Goal: Task Accomplishment & Management: Complete application form

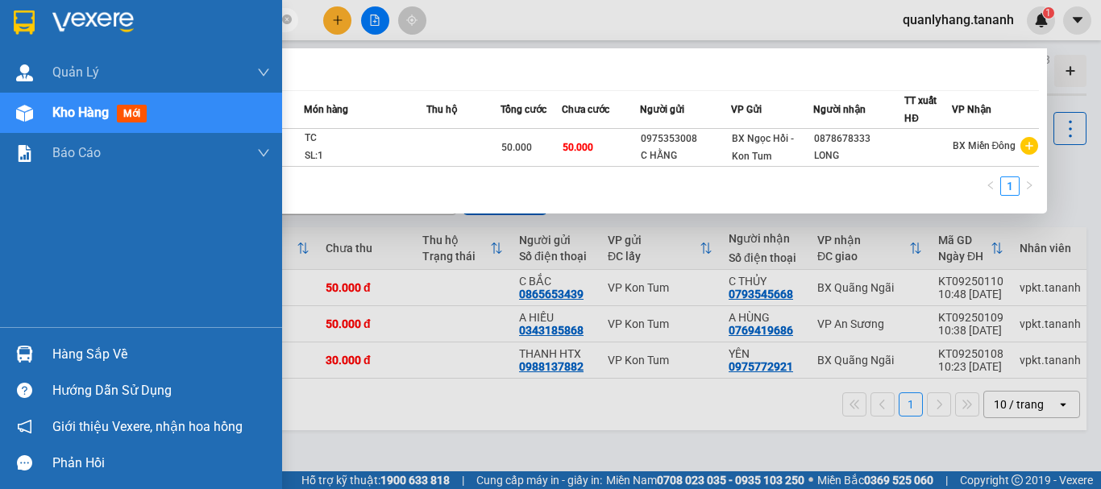
click at [0, 14] on section "Kết quả tìm kiếm ( 1 ) Bộ lọc Mã ĐH Trạng thái Món hàng Thu hộ Tổng cước Chưa c…" at bounding box center [550, 244] width 1101 height 489
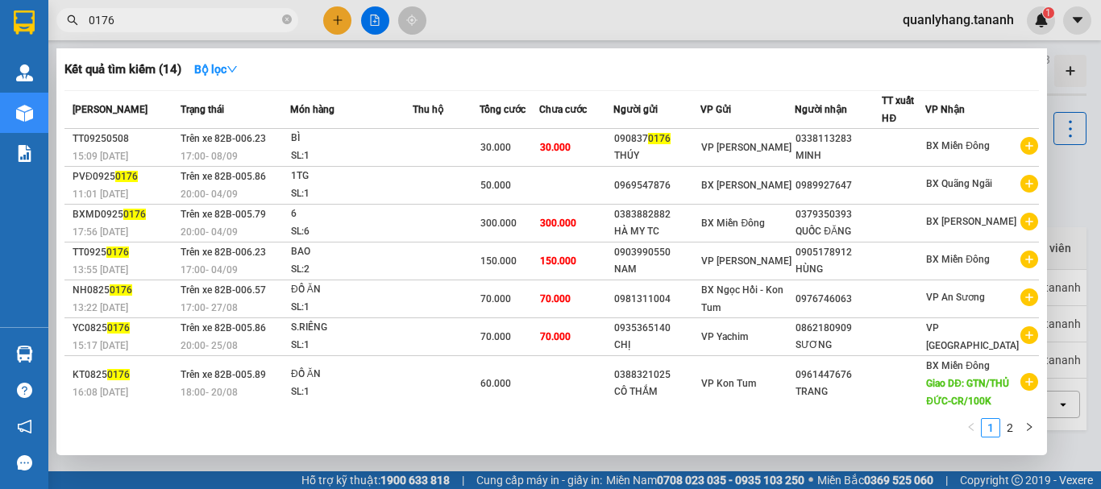
click at [88, 19] on span "0176" at bounding box center [177, 20] width 242 height 24
click at [92, 19] on input "0176" at bounding box center [184, 20] width 190 height 18
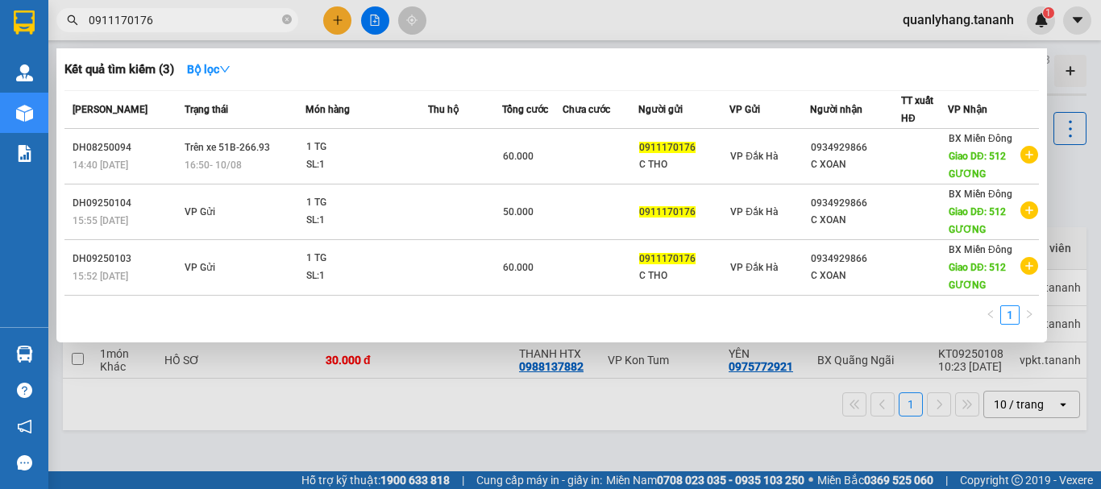
type input "0911170176"
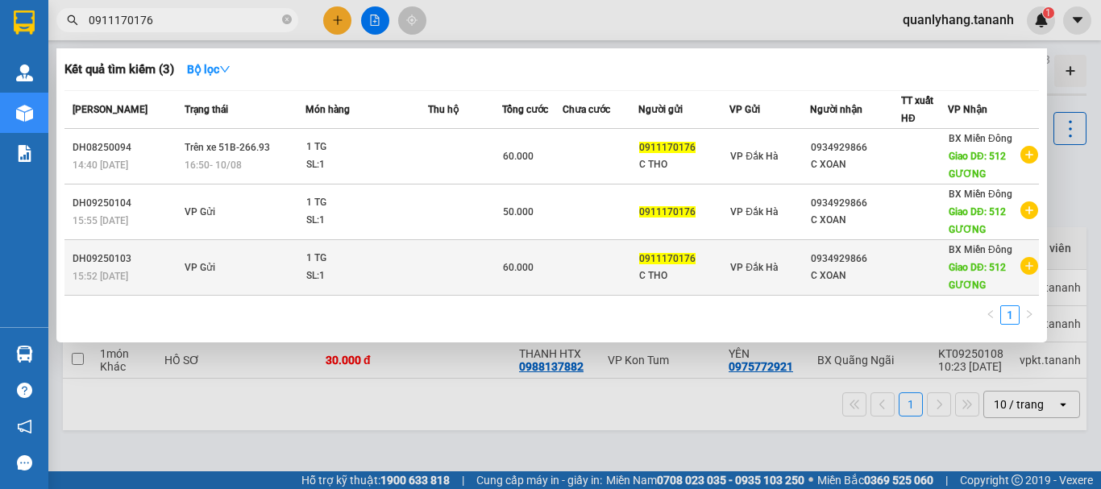
click at [417, 268] on div "SL: 1" at bounding box center [366, 277] width 121 height 18
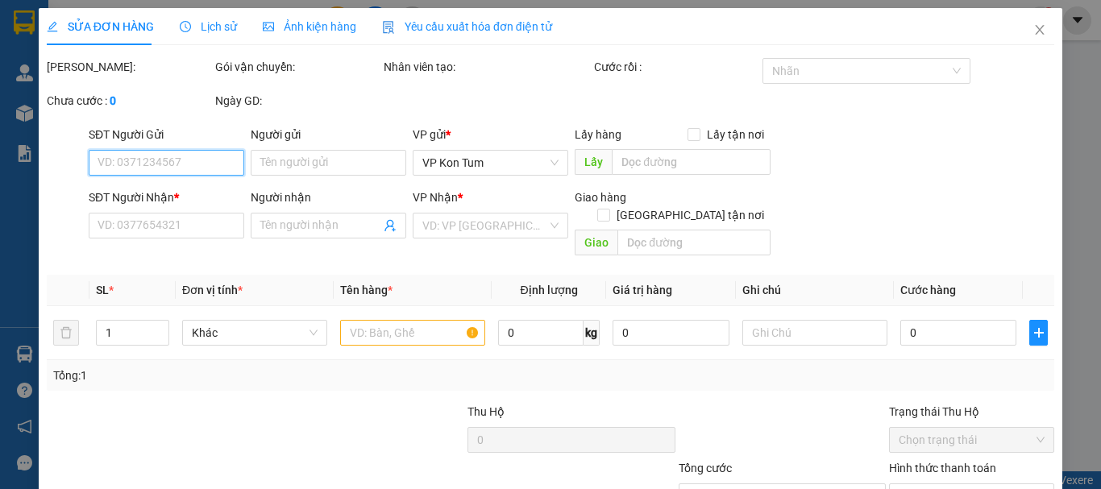
type input "0911170176"
type input "C THO"
type input "0934929866"
type input "C XOAN"
type input "512 GƯƠNG"
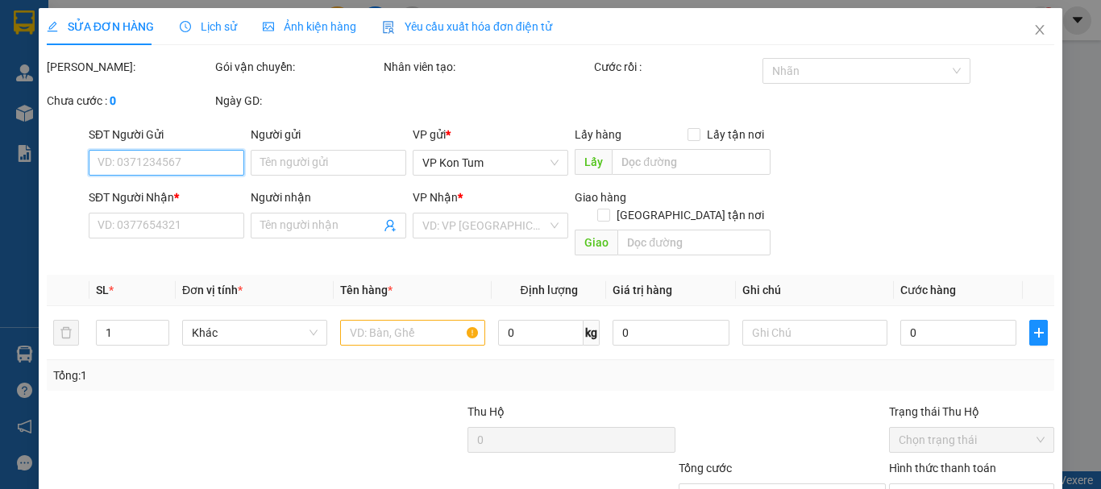
type input "60.000"
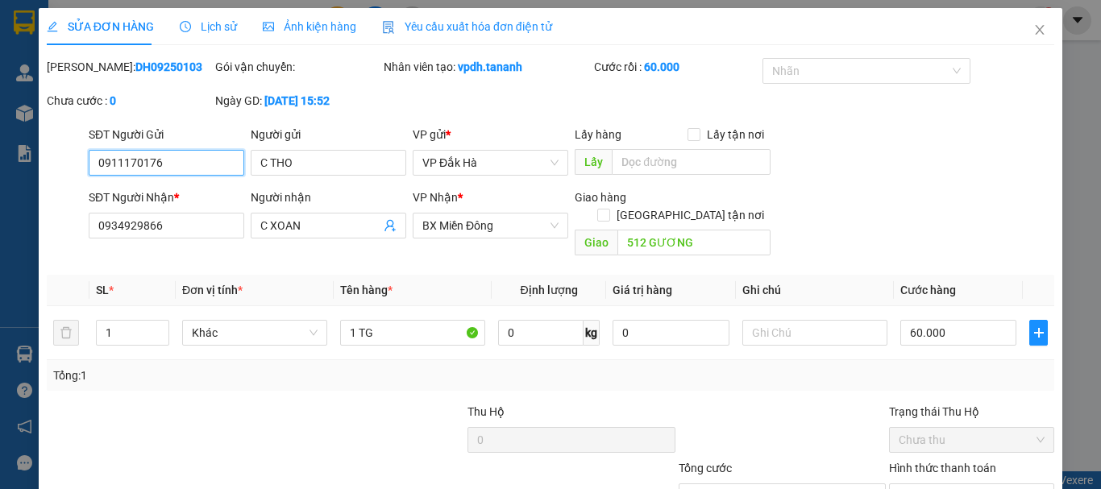
scroll to position [110, 0]
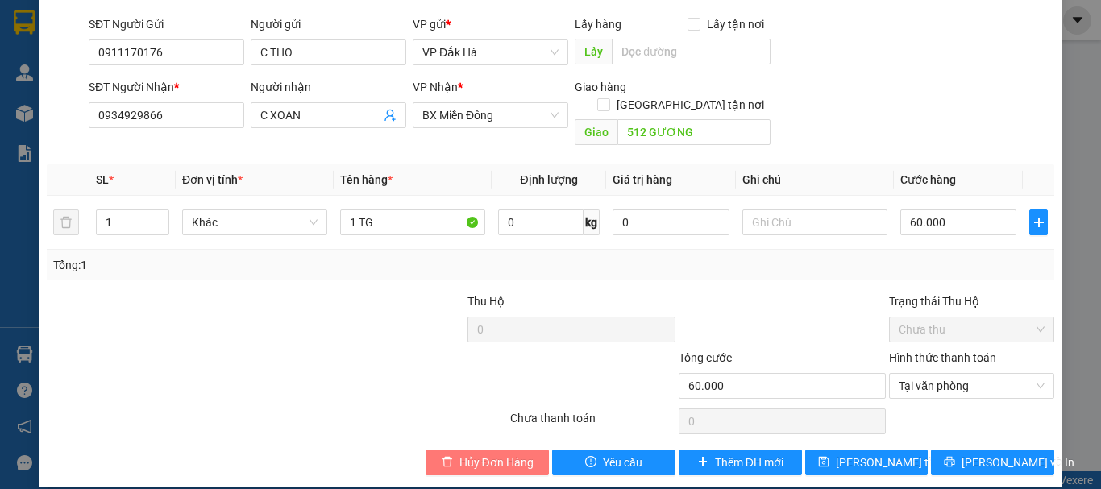
click at [463, 454] on span "Hủy Đơn Hàng" at bounding box center [496, 463] width 74 height 18
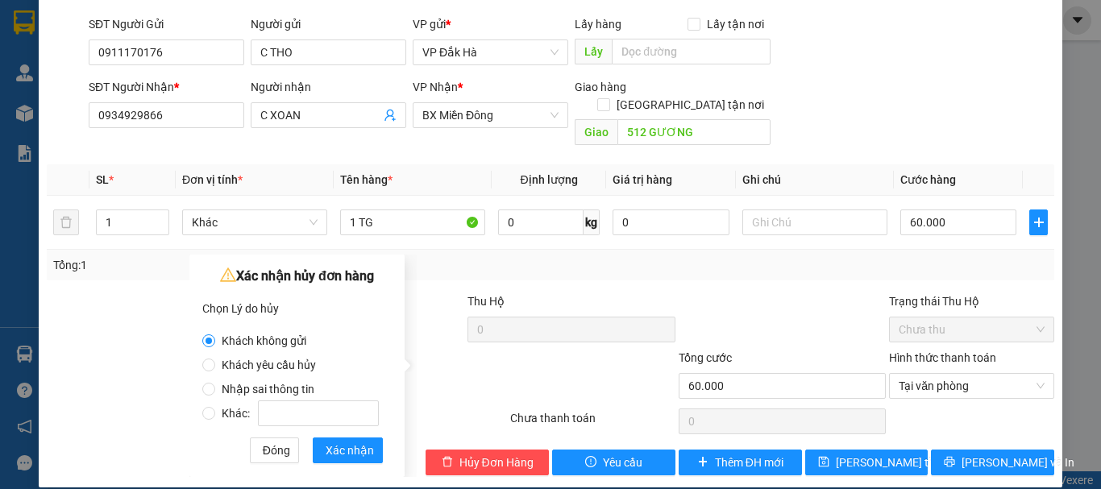
click at [347, 377] on label "Nhập sai thông tin" at bounding box center [293, 381] width 183 height 24
click at [215, 383] on input "Nhập sai thông tin" at bounding box center [208, 389] width 13 height 13
radio input "true"
radio input "false"
click at [326, 455] on span "Xác nhận" at bounding box center [350, 451] width 48 height 18
